Goal: Task Accomplishment & Management: Use online tool/utility

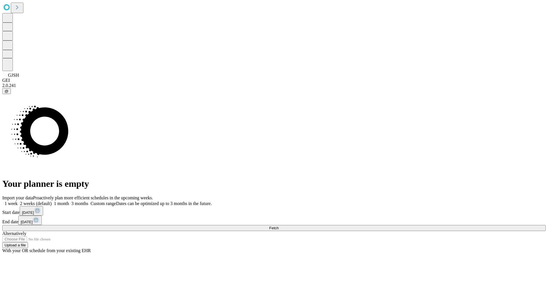
click at [278, 226] on span "Fetch" at bounding box center [273, 228] width 9 height 4
